Goal: Information Seeking & Learning: Learn about a topic

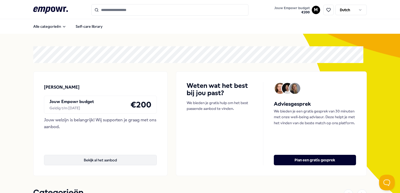
click at [116, 158] on button "Bekijk al het aanbod" at bounding box center [100, 160] width 113 height 10
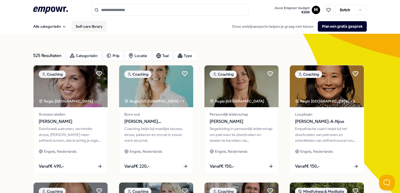
click at [85, 26] on link "Self-care library" at bounding box center [88, 26] width 35 height 10
click at [87, 55] on div "Categorieën" at bounding box center [84, 55] width 36 height 10
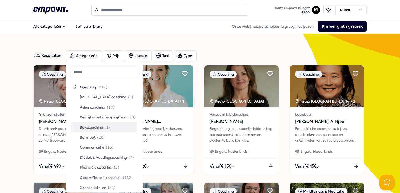
click at [100, 124] on span "Bokscoaching" at bounding box center [91, 127] width 23 height 6
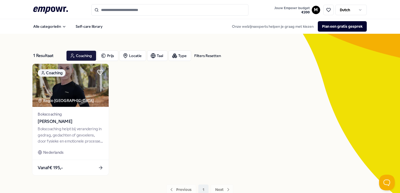
click at [59, 129] on div "Bokscoaching helpt bij verandering in gedrag, gedachten of gevoelens, door fysi…" at bounding box center [70, 135] width 65 height 18
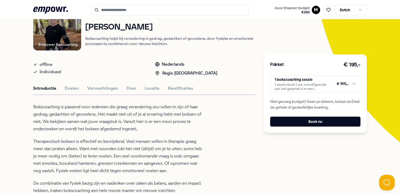
scroll to position [44, 0]
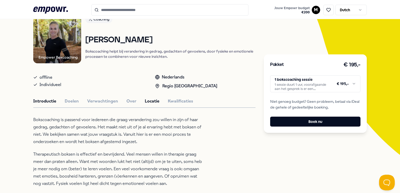
click at [148, 99] on button "Locatie" at bounding box center [152, 101] width 15 height 7
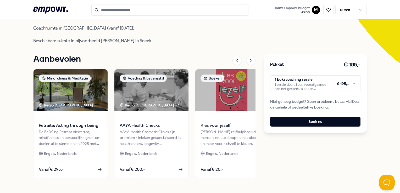
scroll to position [149, 0]
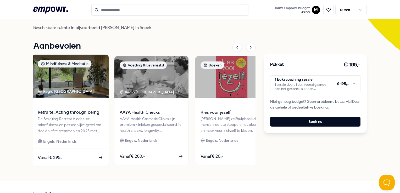
click at [65, 127] on div "De Be(e)ing Retreat biedt rust, mindfulness en persoonlijke groei om doelen af …" at bounding box center [70, 125] width 65 height 18
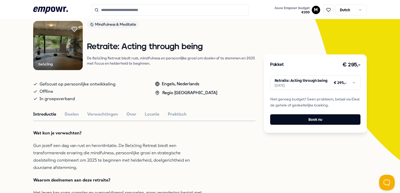
scroll to position [7, 0]
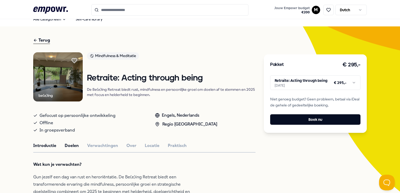
click at [72, 144] on button "Doelen" at bounding box center [72, 145] width 14 height 7
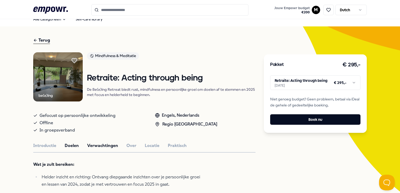
click at [99, 147] on button "Verwachtingen" at bounding box center [102, 145] width 31 height 7
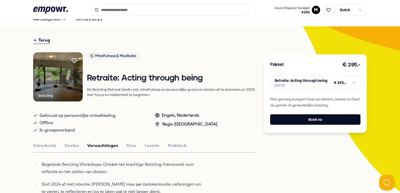
click at [43, 40] on div "Terug" at bounding box center [41, 40] width 17 height 7
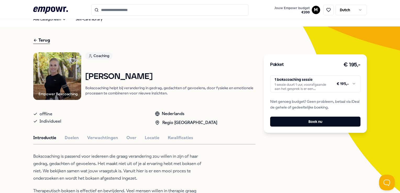
click at [43, 40] on div "Terug" at bounding box center [41, 40] width 17 height 7
